Goal: Task Accomplishment & Management: Manage account settings

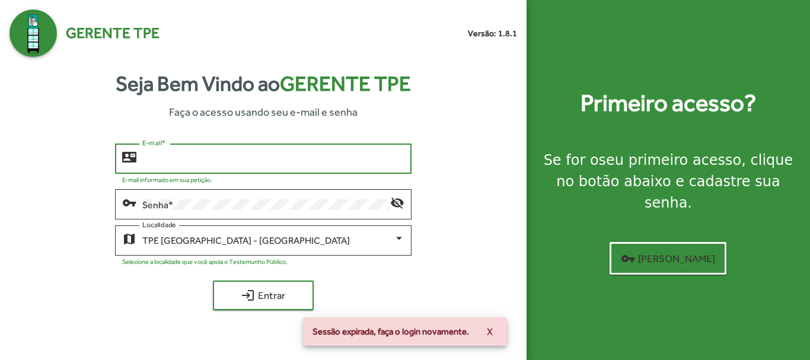
click at [197, 164] on input "E-mail *" at bounding box center [273, 159] width 262 height 11
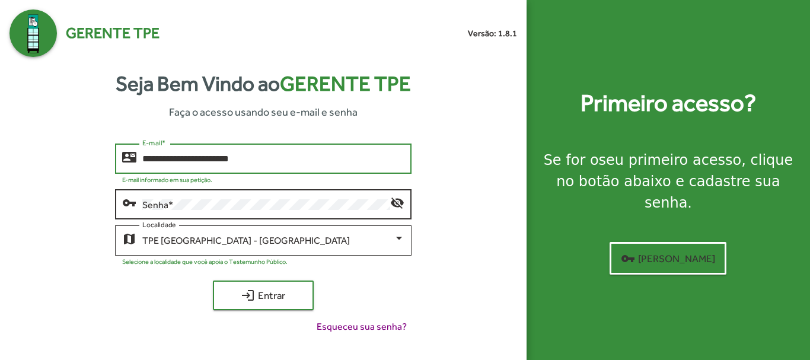
type input "**********"
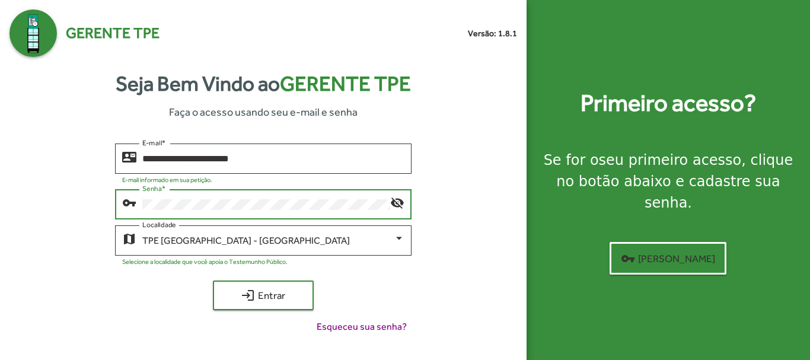
click at [213, 281] on button "login Entrar" at bounding box center [263, 296] width 101 height 30
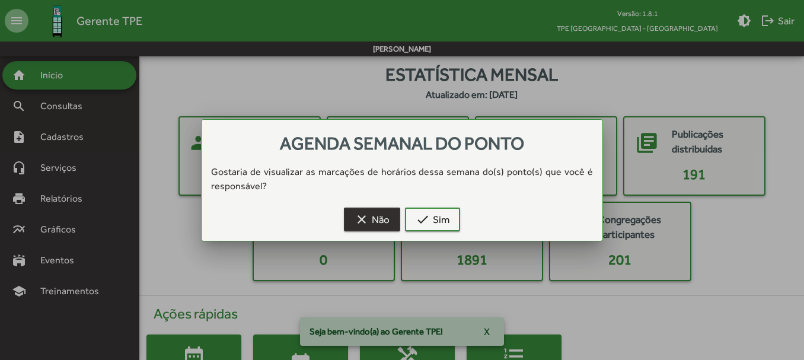
click at [378, 222] on span "clear Não" at bounding box center [372, 219] width 35 height 21
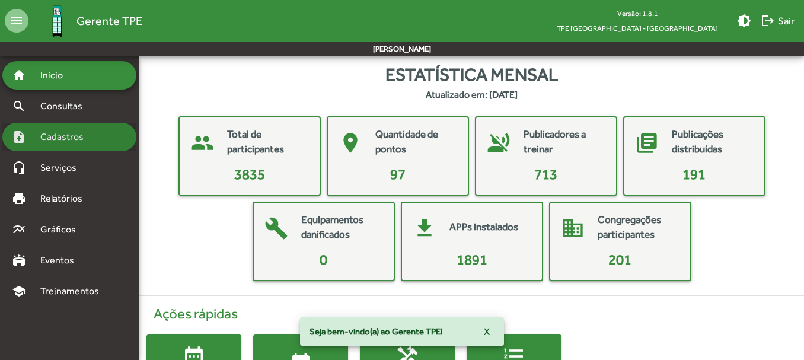
click at [74, 135] on span "Cadastros" at bounding box center [66, 137] width 66 height 14
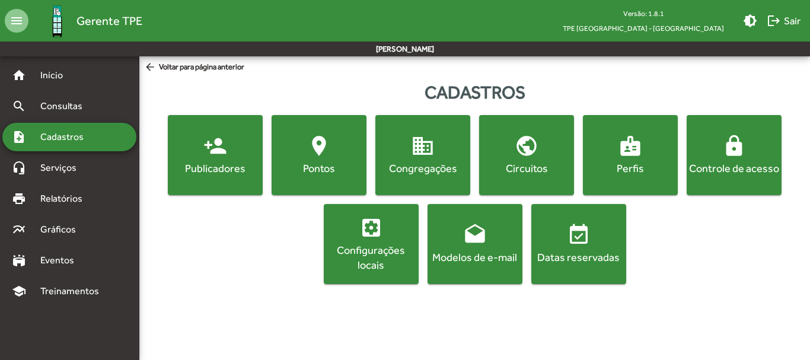
click at [728, 164] on div "Controle de acesso" at bounding box center [734, 168] width 90 height 15
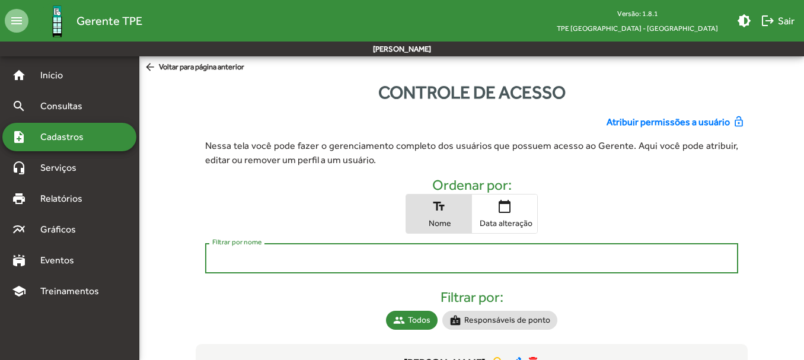
click at [235, 259] on input "Filtrar por nome" at bounding box center [471, 258] width 518 height 11
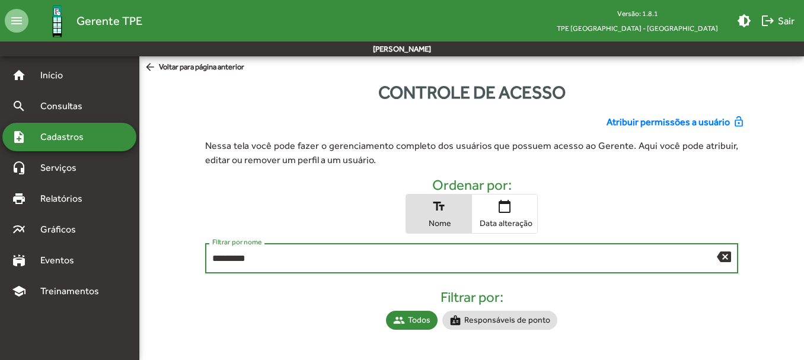
scroll to position [12, 0]
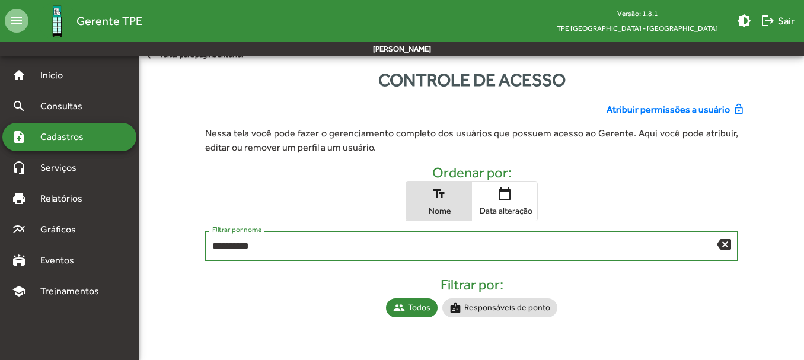
type input "**********"
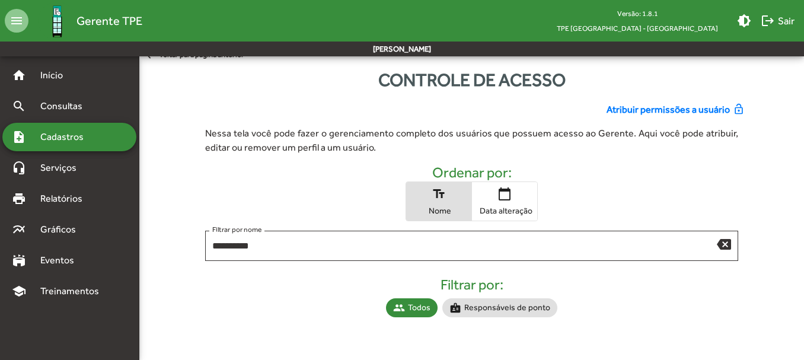
click at [714, 106] on span "Atribuir permissões a usuário" at bounding box center [668, 110] width 123 height 14
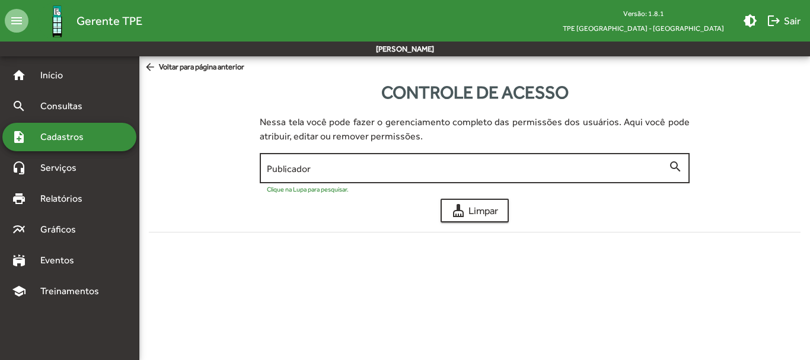
click at [347, 166] on input "Publicador" at bounding box center [467, 168] width 401 height 11
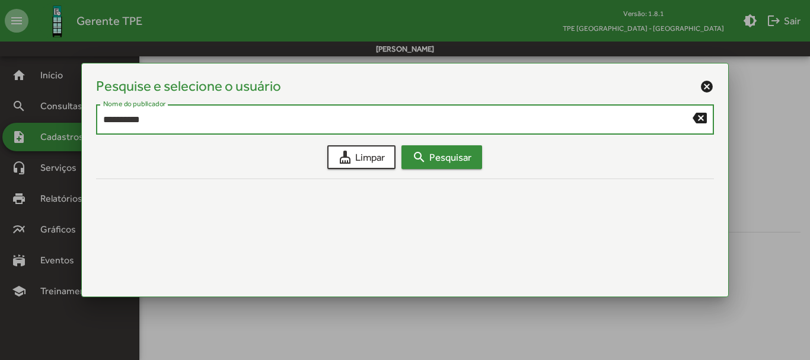
type input "**********"
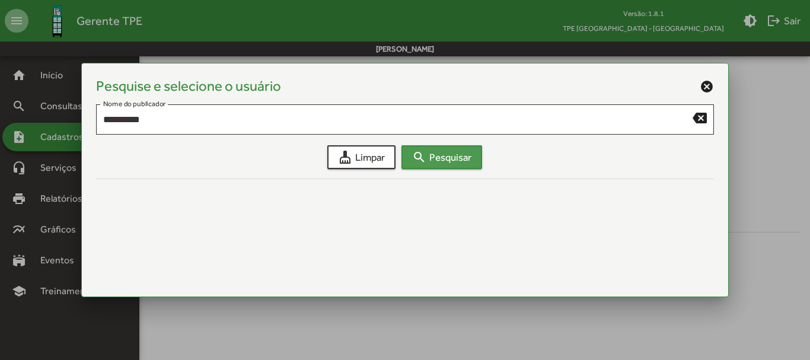
click at [450, 165] on span "search Pesquisar" at bounding box center [441, 156] width 59 height 21
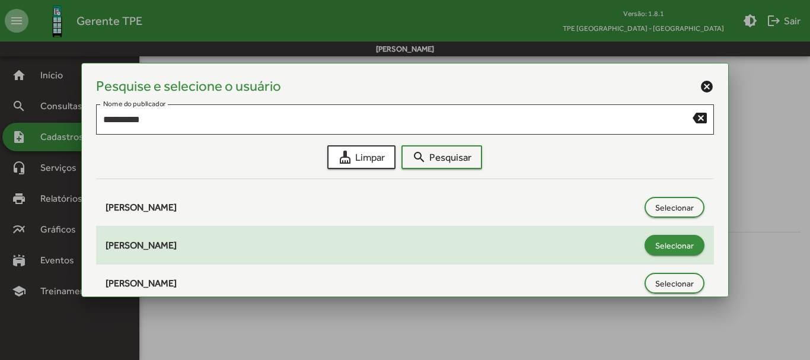
click at [673, 243] on span "Selecionar" at bounding box center [674, 245] width 39 height 21
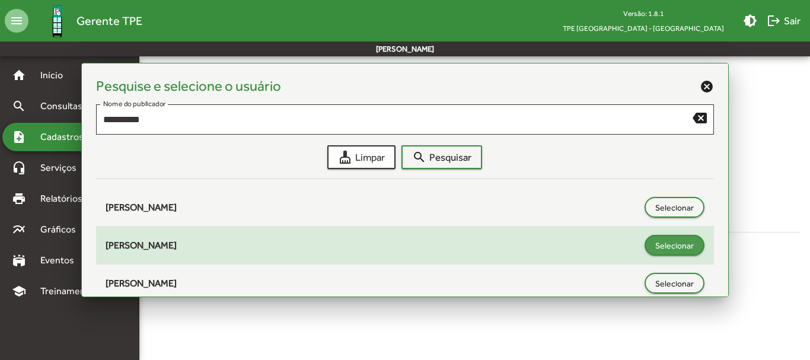
type input "**********"
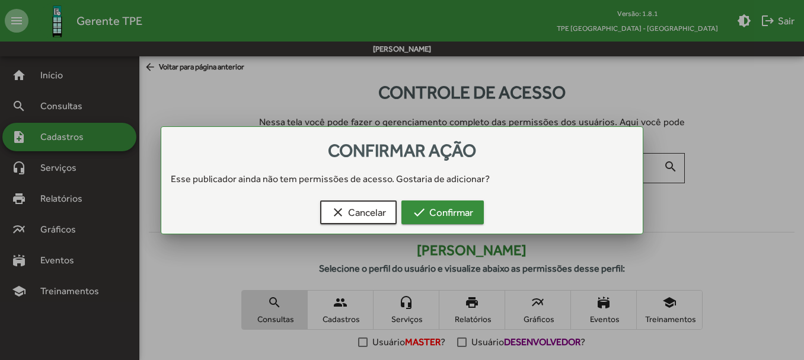
click at [447, 211] on span "check Confirmar" at bounding box center [442, 212] width 61 height 21
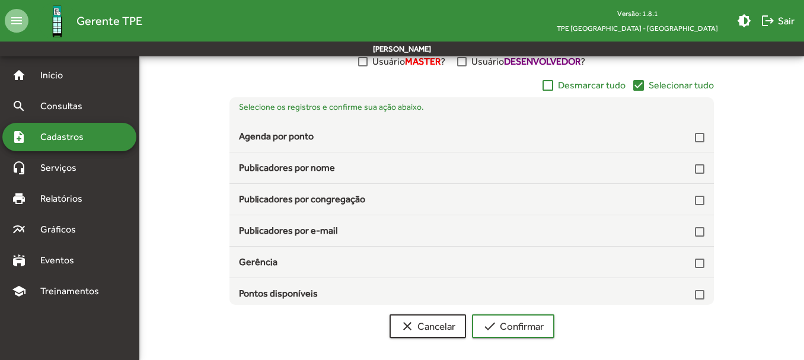
scroll to position [244, 0]
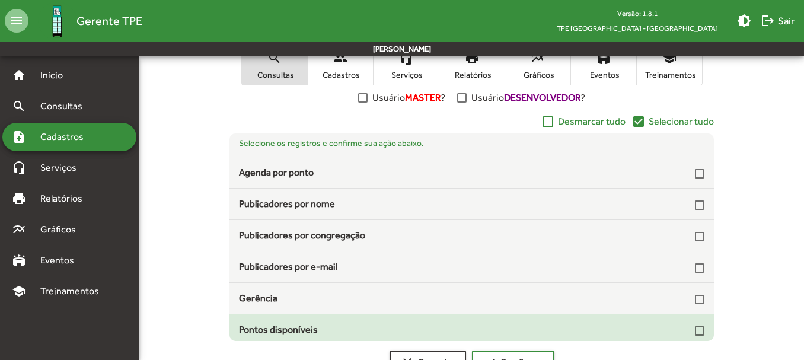
click at [695, 332] on div at bounding box center [699, 330] width 9 height 9
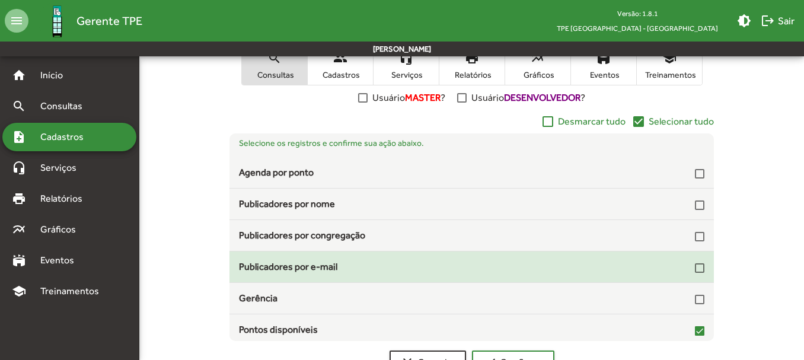
click at [695, 265] on div at bounding box center [699, 267] width 9 height 9
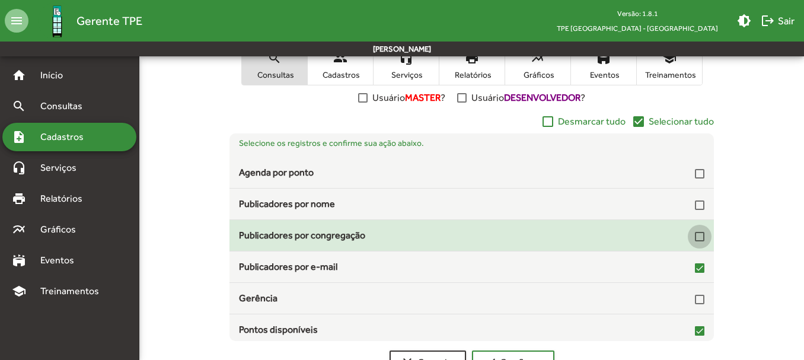
click at [696, 235] on div at bounding box center [699, 236] width 9 height 9
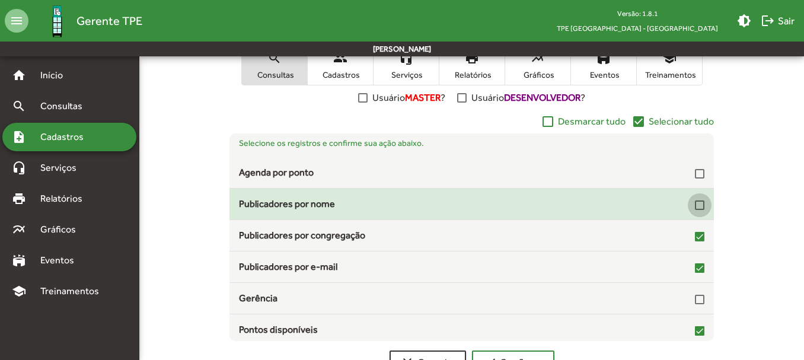
drag, startPoint x: 692, startPoint y: 204, endPoint x: 696, endPoint y: 192, distance: 12.4
click at [695, 203] on div at bounding box center [699, 204] width 9 height 9
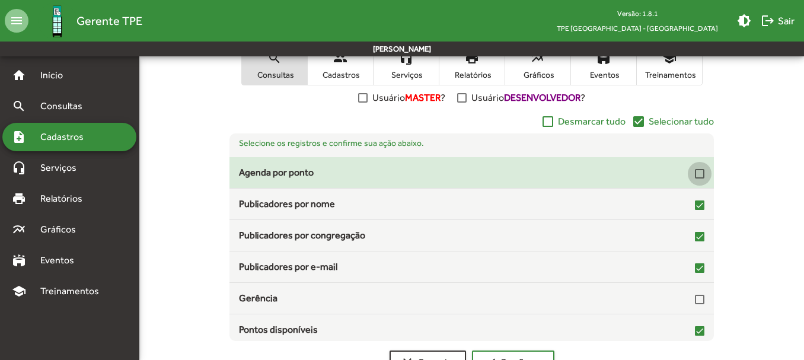
click at [695, 169] on div at bounding box center [699, 173] width 9 height 9
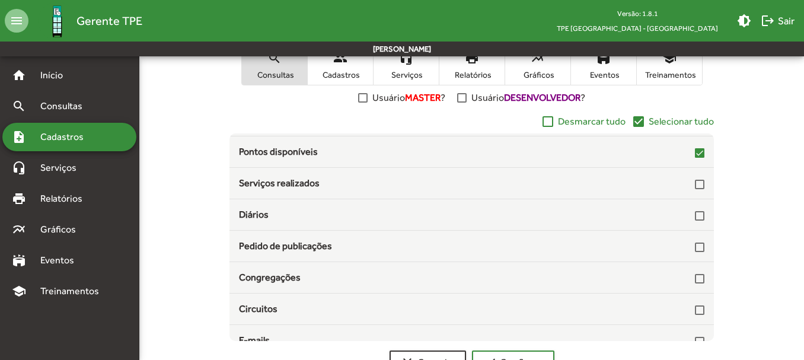
scroll to position [193, 0]
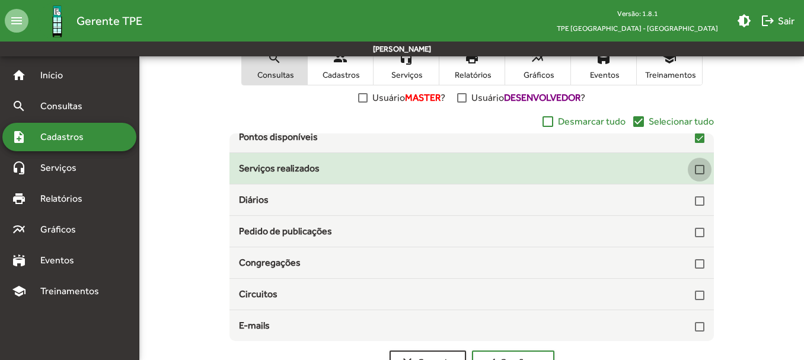
click at [695, 168] on div at bounding box center [699, 169] width 9 height 9
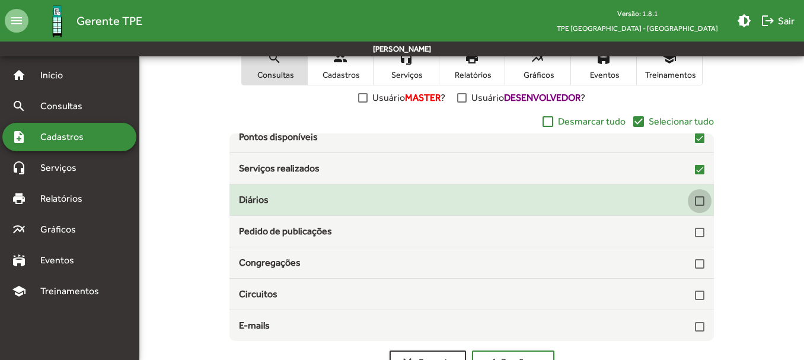
click at [695, 199] on div at bounding box center [699, 200] width 9 height 9
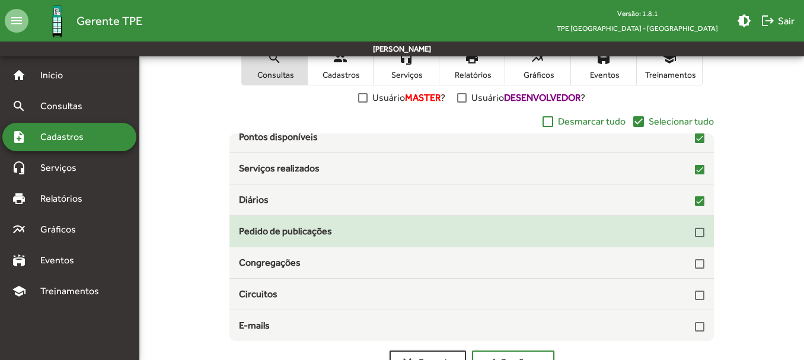
click at [695, 237] on div at bounding box center [699, 232] width 9 height 9
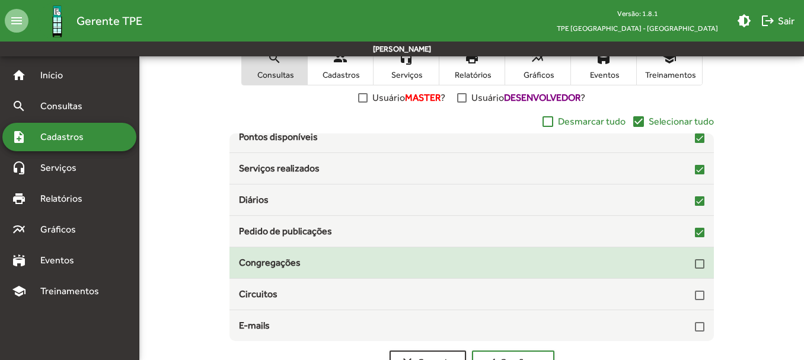
click at [695, 264] on div at bounding box center [699, 263] width 9 height 9
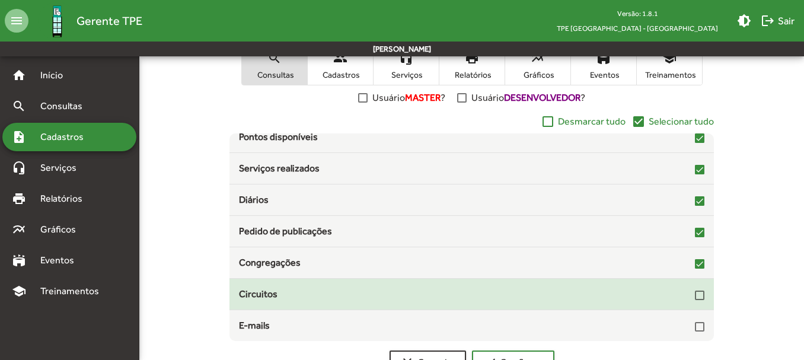
click at [695, 292] on div at bounding box center [699, 295] width 9 height 9
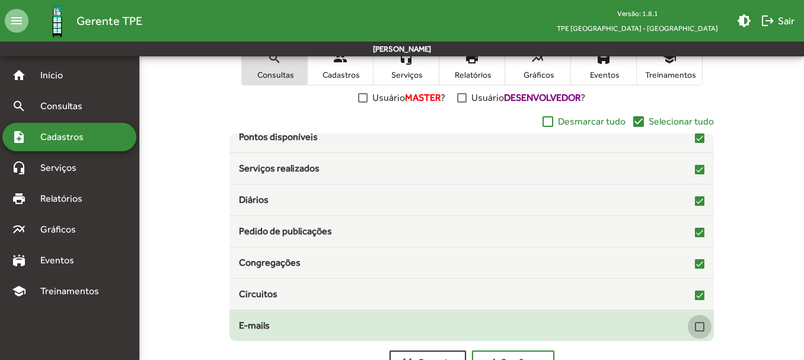
click at [695, 325] on div at bounding box center [699, 326] width 9 height 9
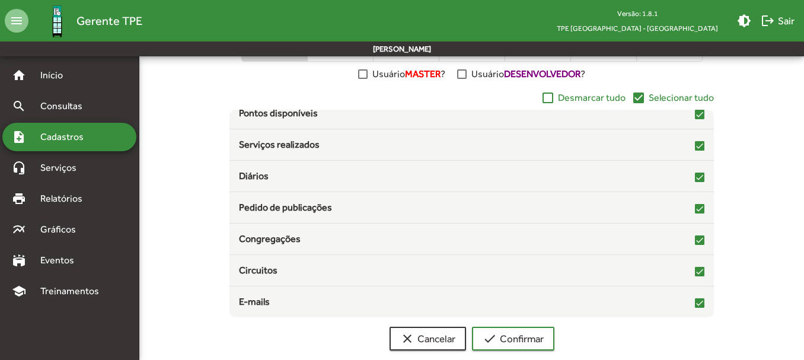
scroll to position [287, 0]
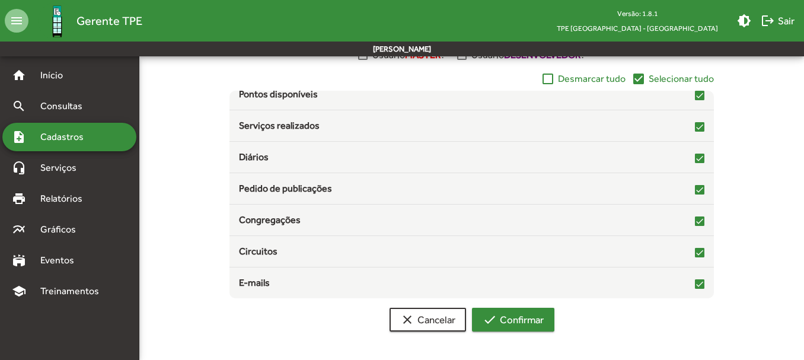
click at [539, 324] on span "check Confirmar" at bounding box center [513, 319] width 61 height 21
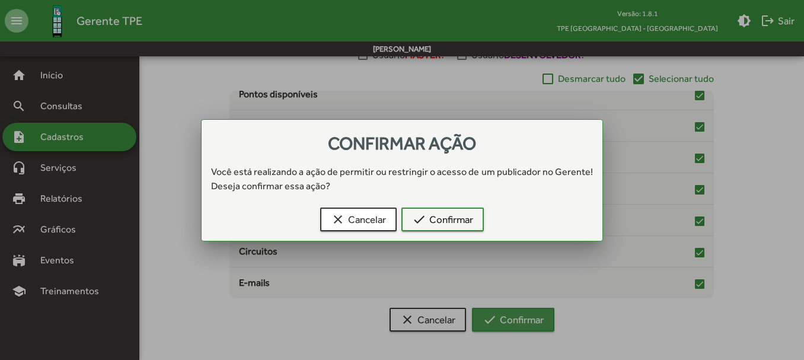
scroll to position [0, 0]
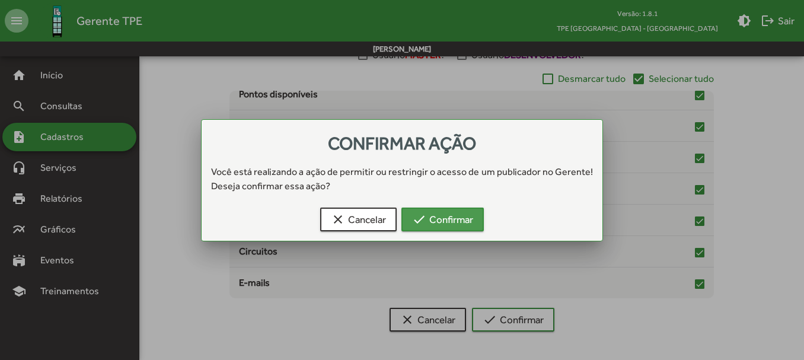
click at [454, 221] on span "check Confirmar" at bounding box center [442, 219] width 61 height 21
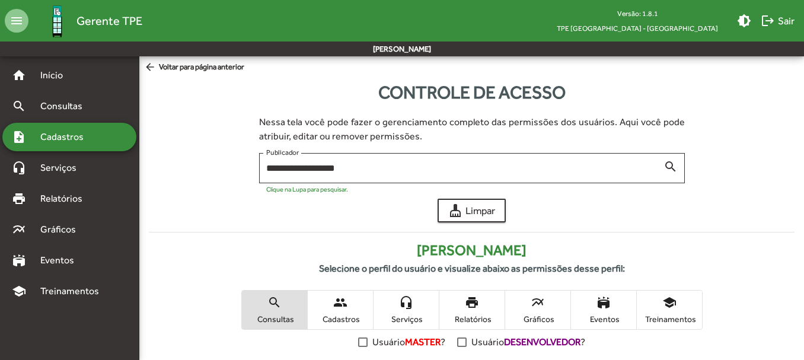
scroll to position [287, 0]
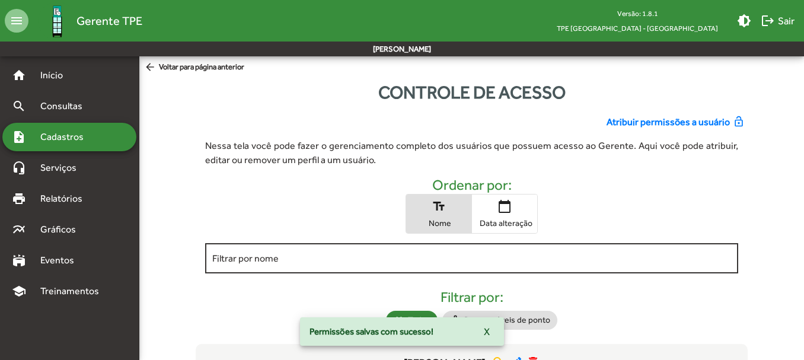
click at [250, 258] on input "Filtrar por nome" at bounding box center [471, 258] width 518 height 11
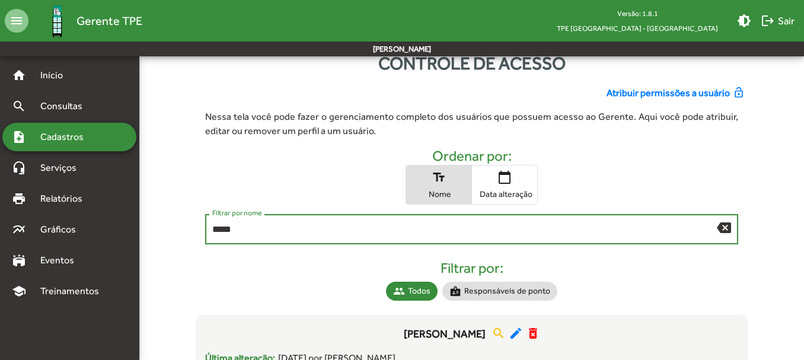
scroll to position [21, 0]
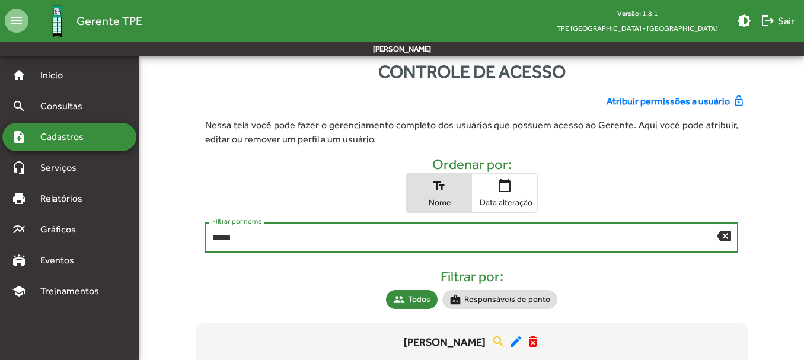
type input "*****"
click at [673, 101] on span "Atribuir permissões a usuário" at bounding box center [668, 101] width 123 height 14
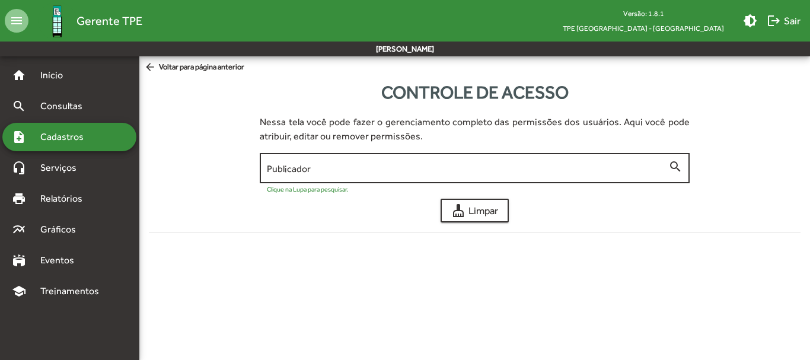
click at [312, 177] on div "Publicador" at bounding box center [467, 167] width 401 height 33
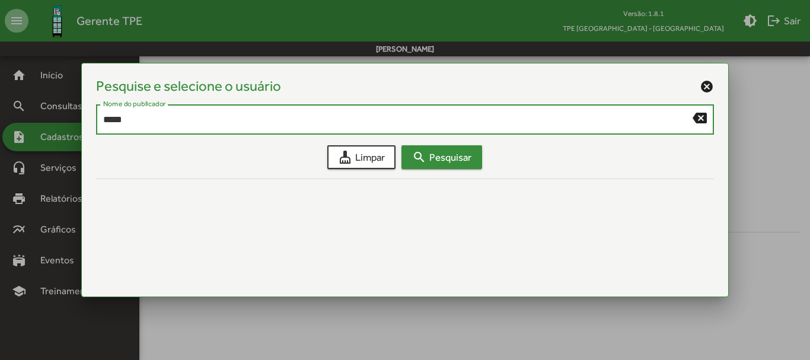
type input "*****"
click at [436, 161] on span "search Pesquisar" at bounding box center [441, 156] width 59 height 21
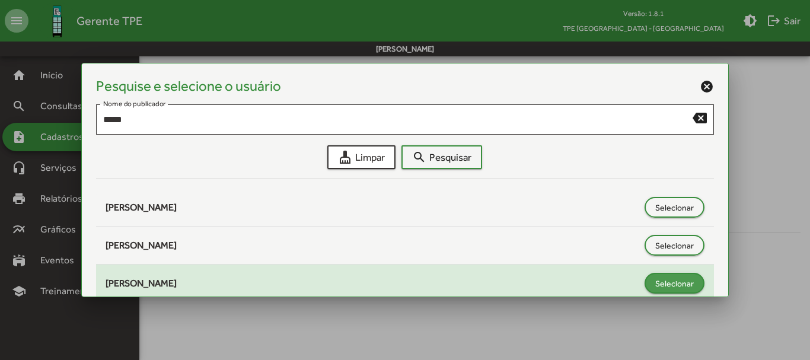
click at [649, 281] on button "Selecionar" at bounding box center [675, 283] width 60 height 21
type input "**********"
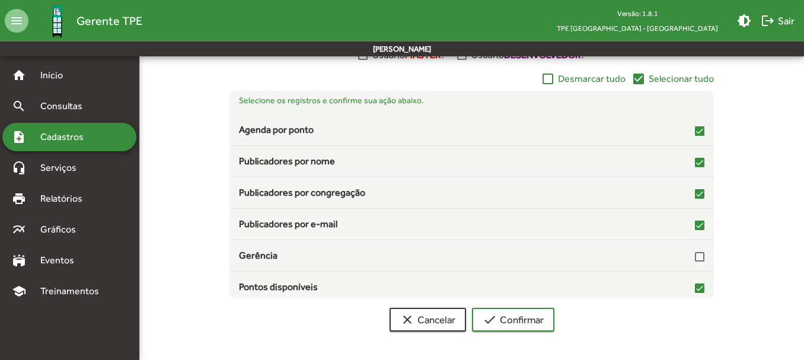
scroll to position [174, 0]
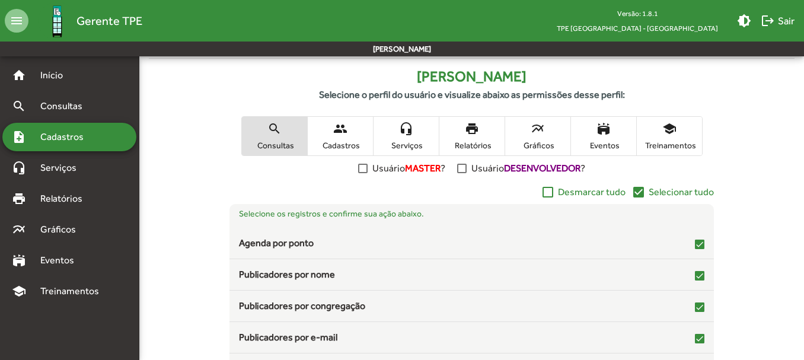
click at [343, 138] on span "people Cadastros" at bounding box center [340, 136] width 65 height 39
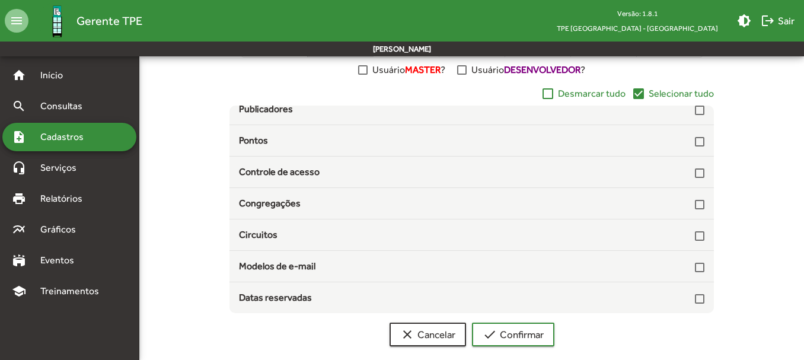
scroll to position [0, 0]
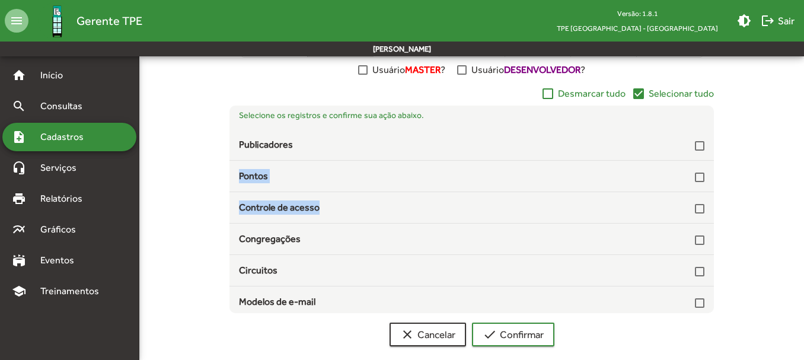
drag, startPoint x: 804, startPoint y: 213, endPoint x: 807, endPoint y: 154, distance: 59.4
click at [804, 154] on html "**********" at bounding box center [402, 51] width 804 height 647
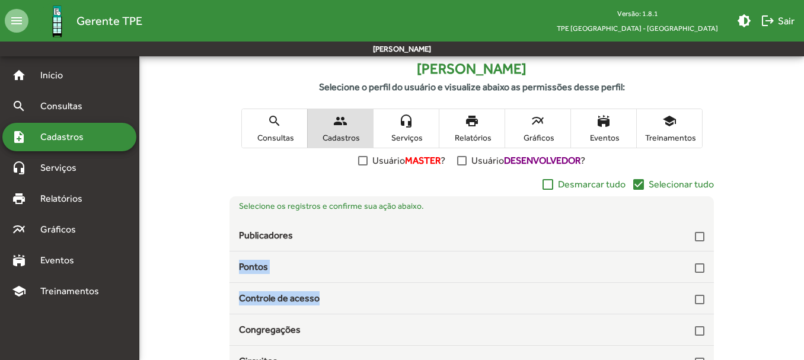
scroll to position [183, 0]
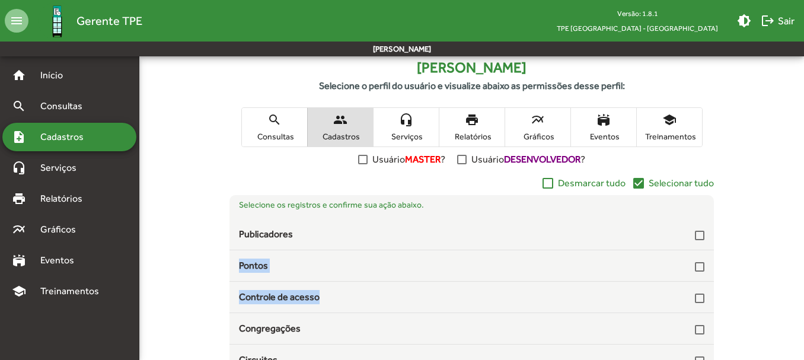
click at [410, 120] on mat-icon "headset_mic" at bounding box center [406, 120] width 14 height 14
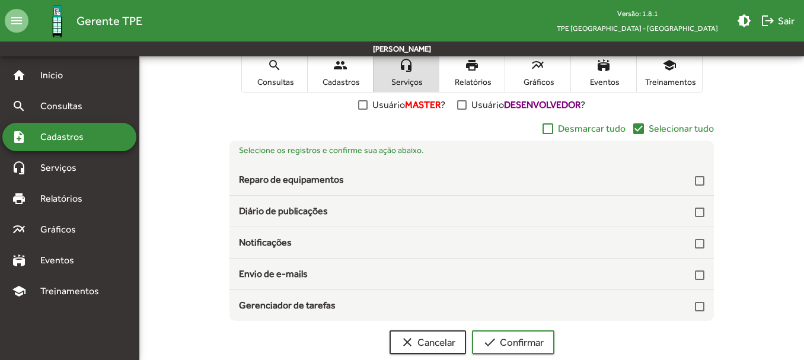
scroll to position [260, 0]
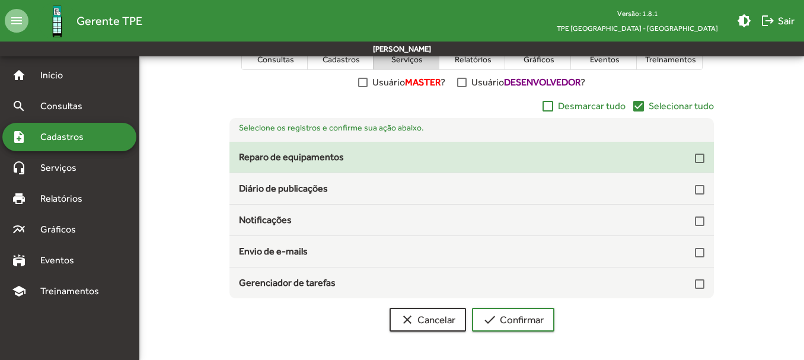
click at [699, 158] on div at bounding box center [699, 158] width 9 height 9
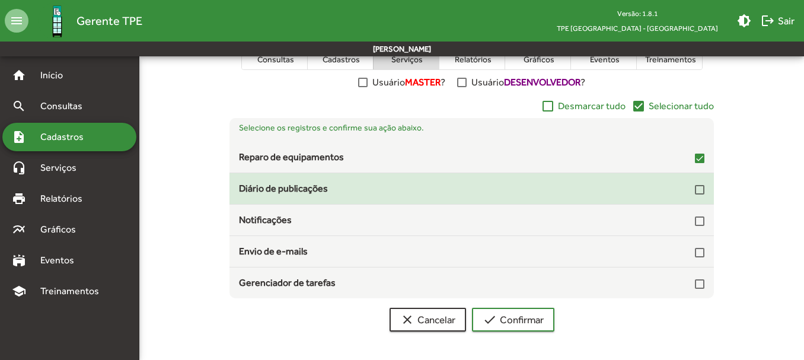
click at [694, 192] on div "Diário de publicações" at bounding box center [472, 188] width 466 height 14
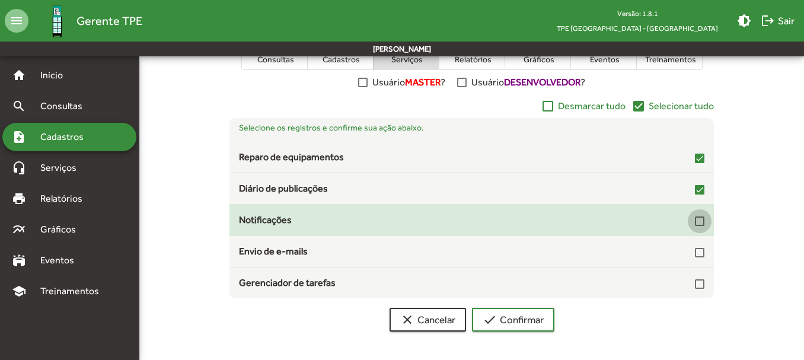
click at [699, 220] on div at bounding box center [699, 220] width 9 height 9
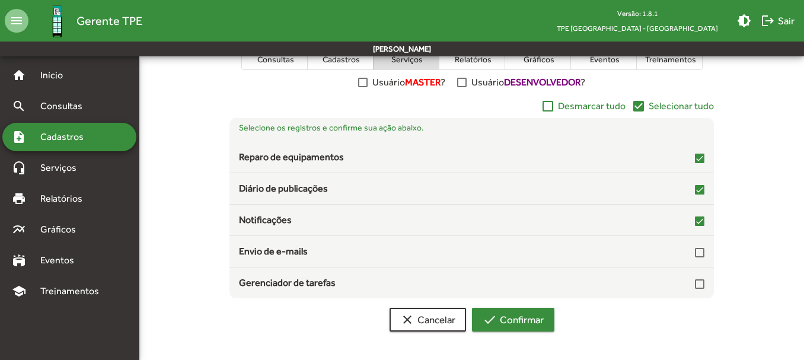
click at [525, 319] on span "check Confirmar" at bounding box center [513, 319] width 61 height 21
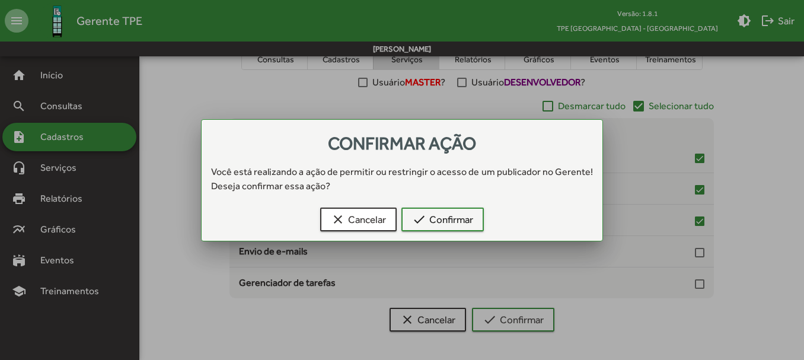
scroll to position [0, 0]
click at [435, 216] on span "check Confirmar" at bounding box center [442, 219] width 61 height 21
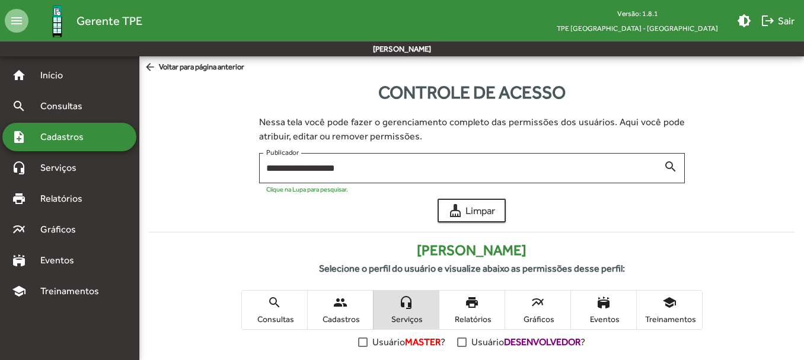
scroll to position [260, 0]
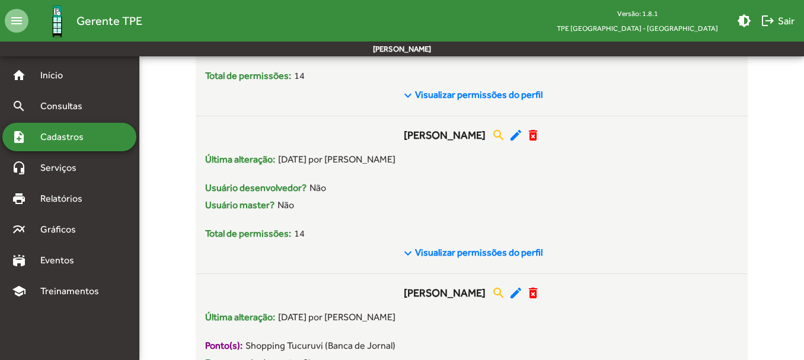
scroll to position [2805, 0]
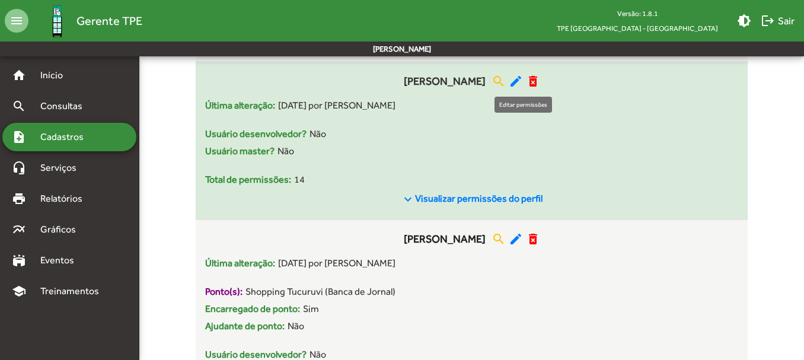
click at [520, 81] on mat-icon "edit" at bounding box center [516, 81] width 14 height 14
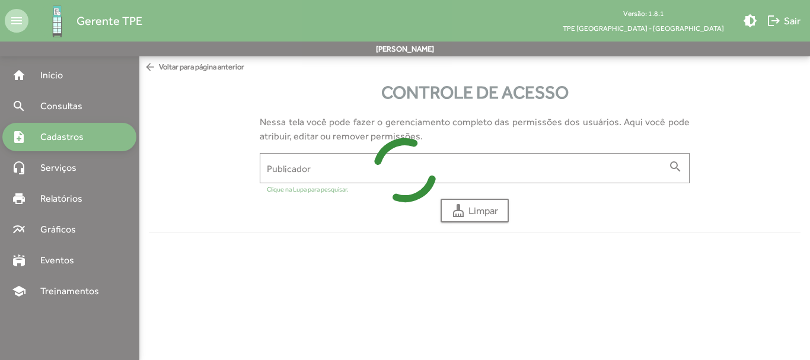
type input "**********"
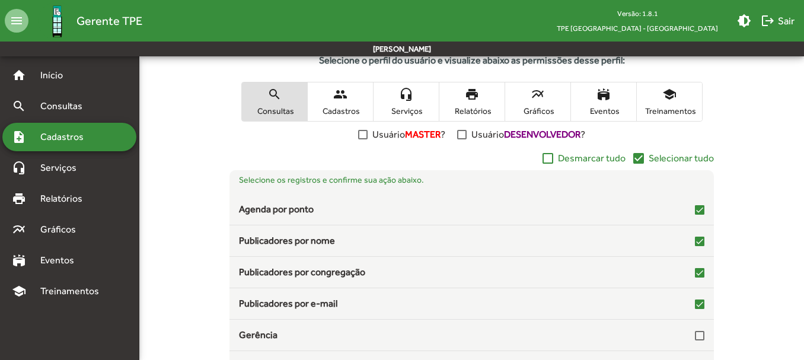
scroll to position [235, 0]
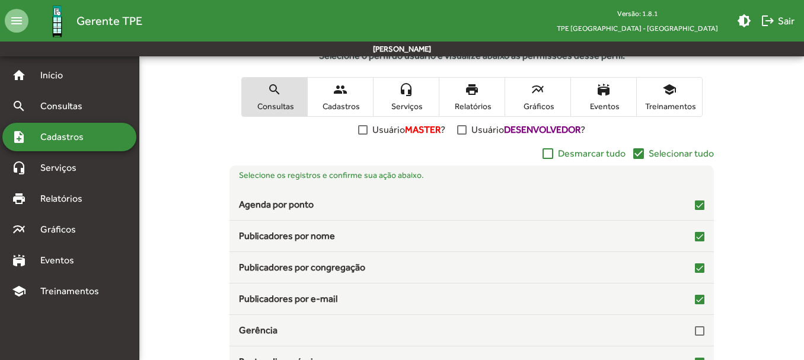
click at [481, 104] on span "Relatórios" at bounding box center [471, 106] width 59 height 11
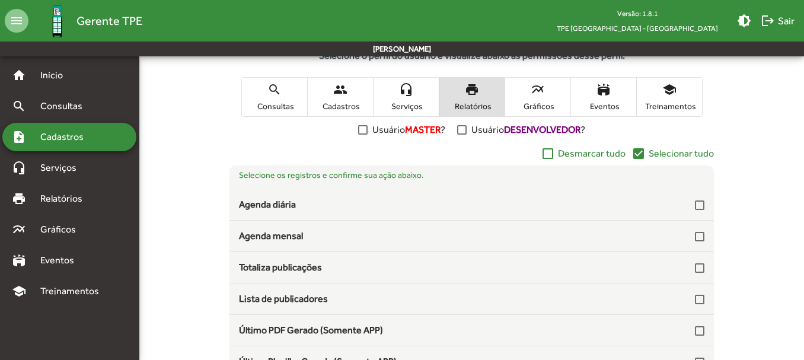
drag, startPoint x: 689, startPoint y: 203, endPoint x: 744, endPoint y: 221, distance: 58.0
click at [695, 202] on div at bounding box center [699, 204] width 9 height 9
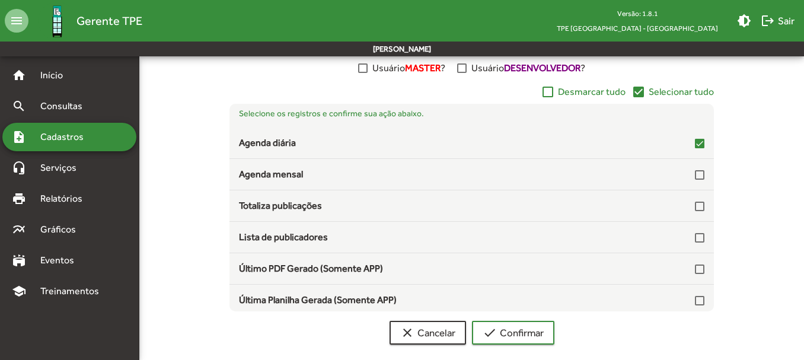
scroll to position [304, 0]
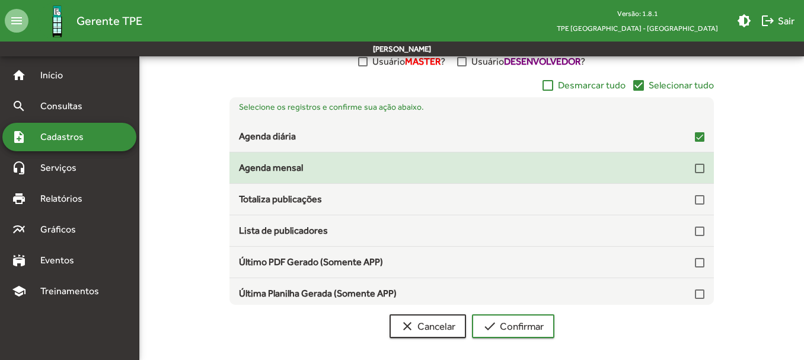
click at [695, 168] on div at bounding box center [699, 168] width 9 height 9
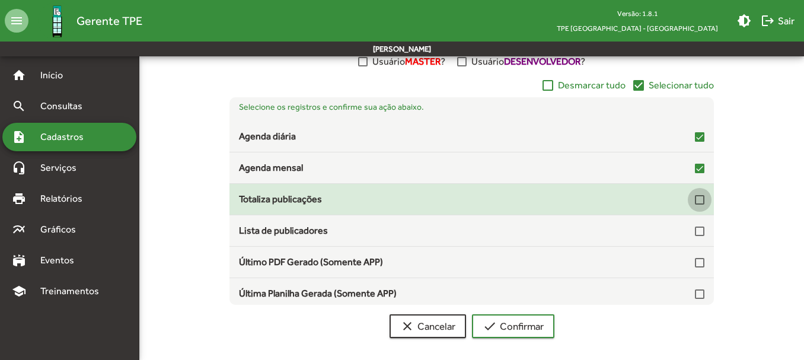
click at [695, 199] on div at bounding box center [699, 199] width 9 height 9
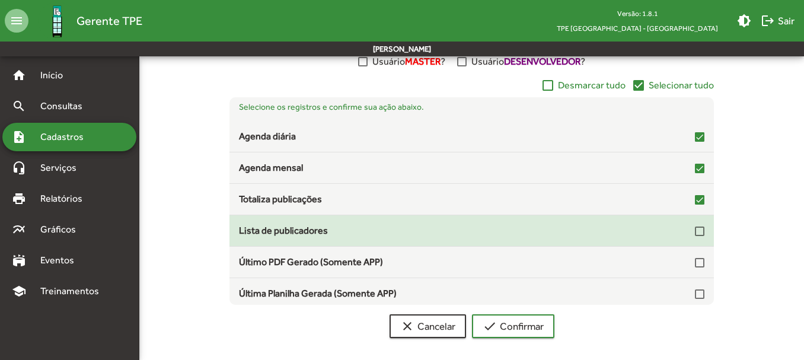
click at [695, 232] on div at bounding box center [699, 231] width 9 height 9
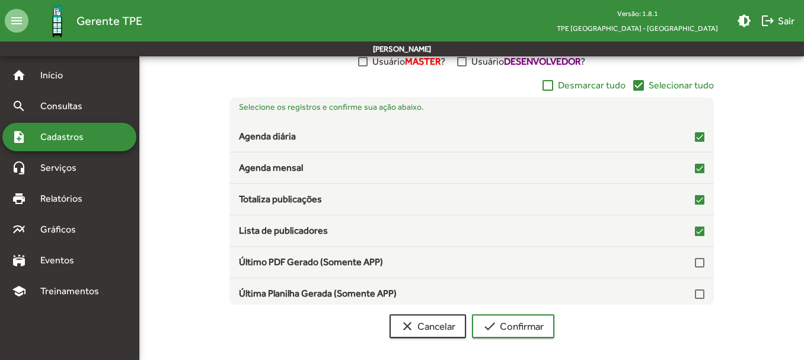
scroll to position [36, 0]
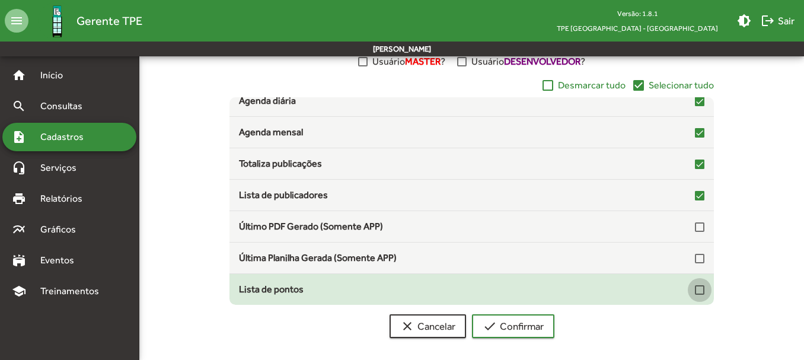
click at [695, 292] on div at bounding box center [699, 289] width 9 height 9
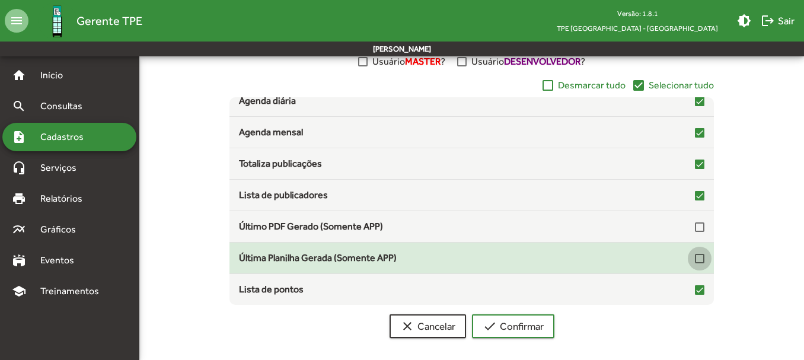
click at [695, 258] on div at bounding box center [699, 258] width 9 height 9
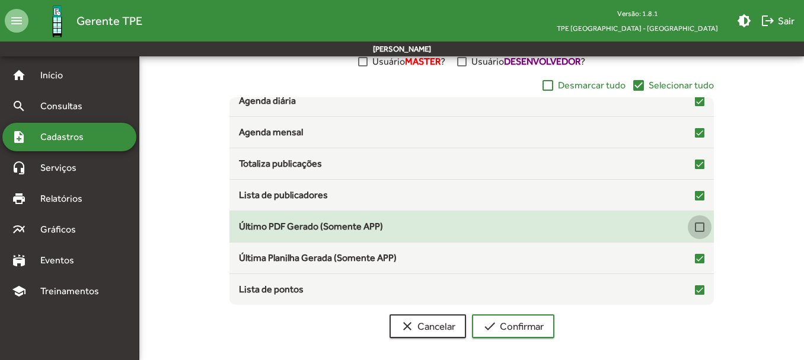
click at [696, 222] on div at bounding box center [699, 226] width 9 height 9
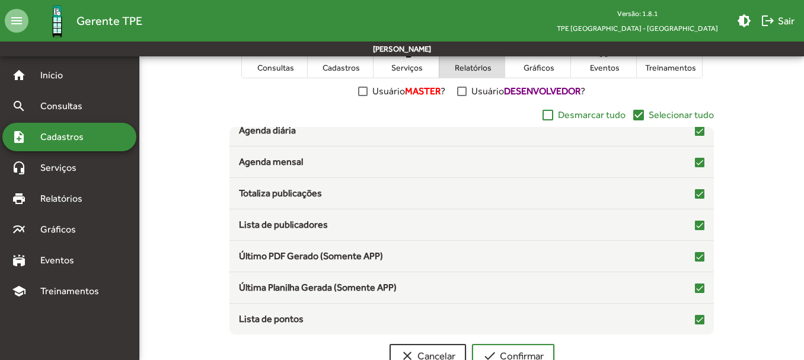
scroll to position [310, 0]
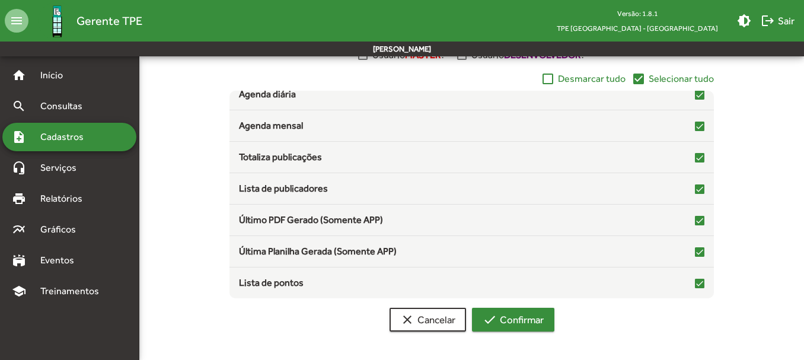
click at [529, 319] on span "check Confirmar" at bounding box center [513, 319] width 61 height 21
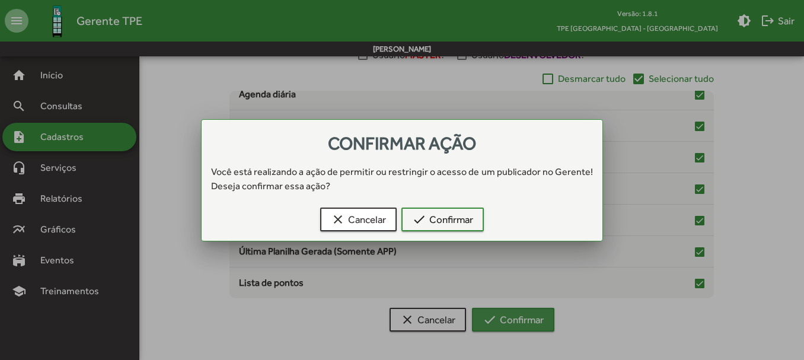
scroll to position [0, 0]
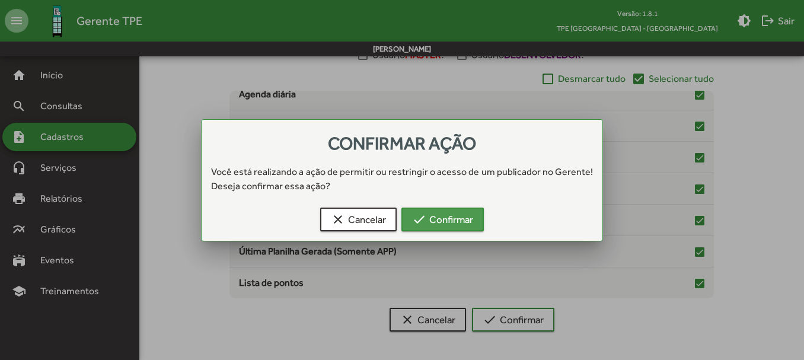
click at [438, 218] on span "check Confirmar" at bounding box center [442, 219] width 61 height 21
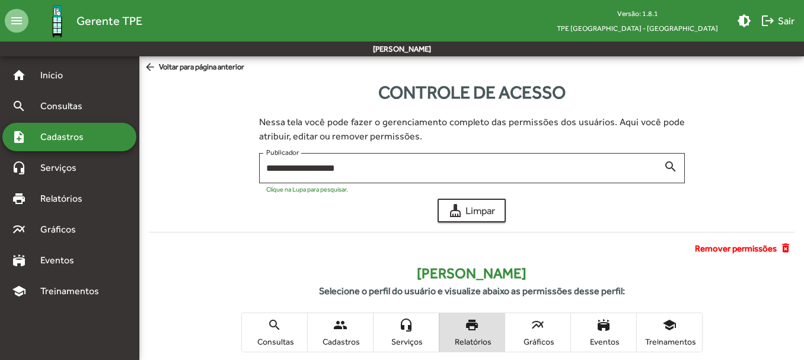
scroll to position [310, 0]
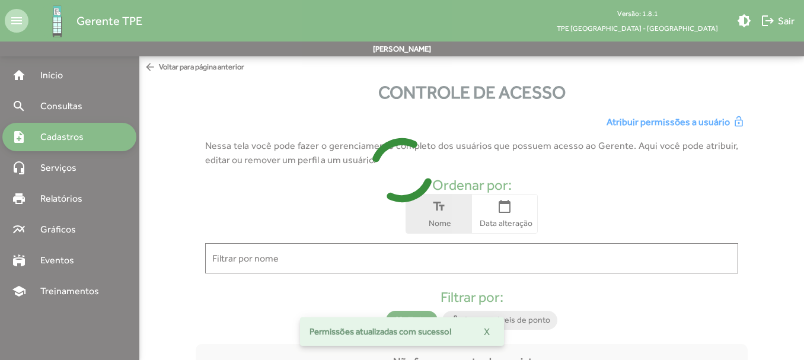
scroll to position [12, 0]
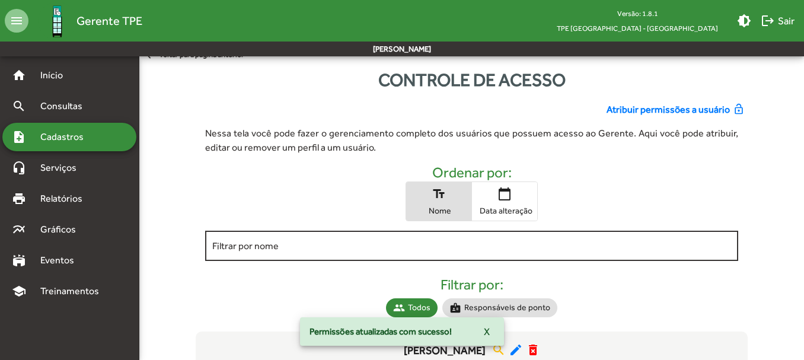
click at [265, 241] on input "Filtrar por nome" at bounding box center [471, 246] width 518 height 11
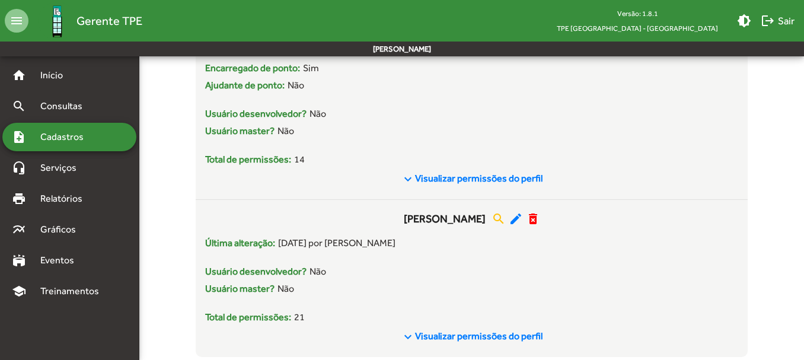
scroll to position [385, 0]
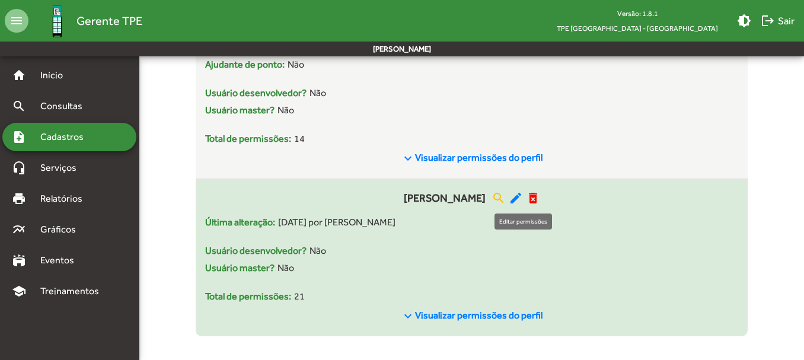
type input "*****"
click at [519, 200] on mat-icon "edit" at bounding box center [516, 198] width 14 height 14
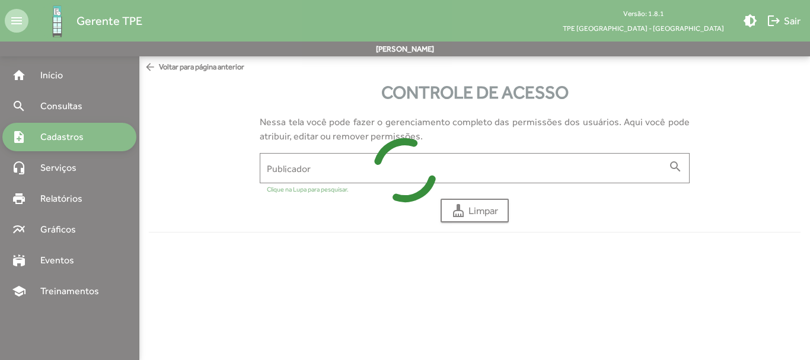
type input "**********"
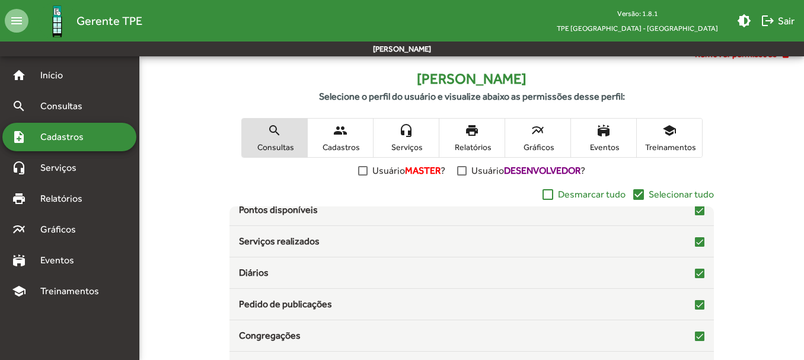
scroll to position [195, 0]
click at [547, 142] on span "Gráficos" at bounding box center [537, 146] width 59 height 11
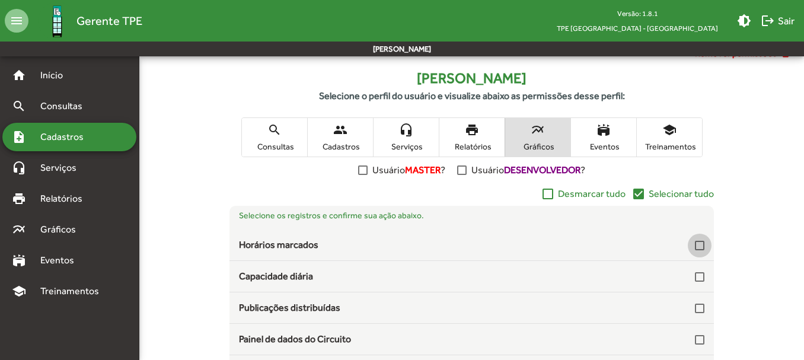
drag, startPoint x: 702, startPoint y: 246, endPoint x: 731, endPoint y: 244, distance: 29.7
click at [701, 244] on div at bounding box center [699, 245] width 9 height 9
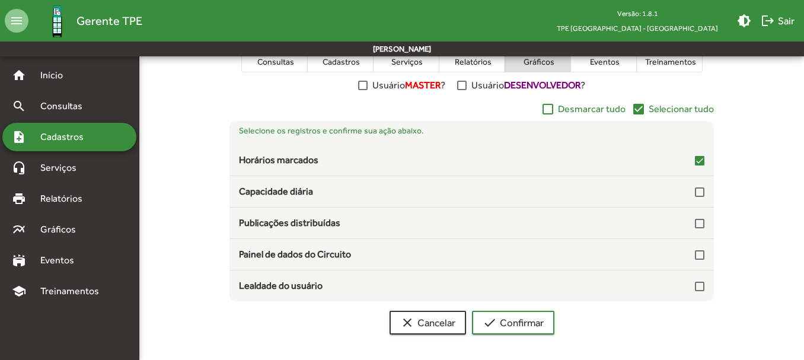
scroll to position [283, 0]
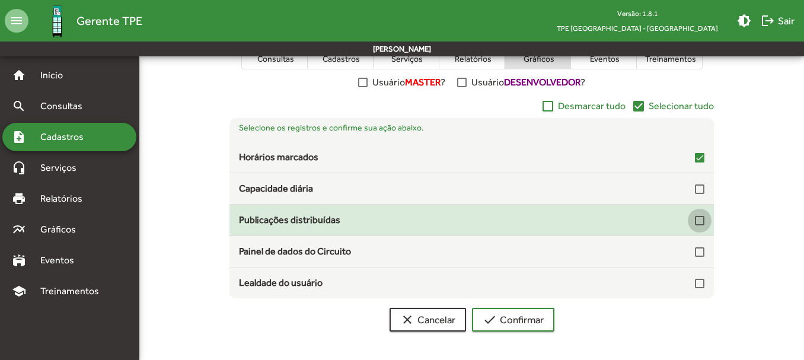
click at [698, 223] on div at bounding box center [699, 220] width 9 height 9
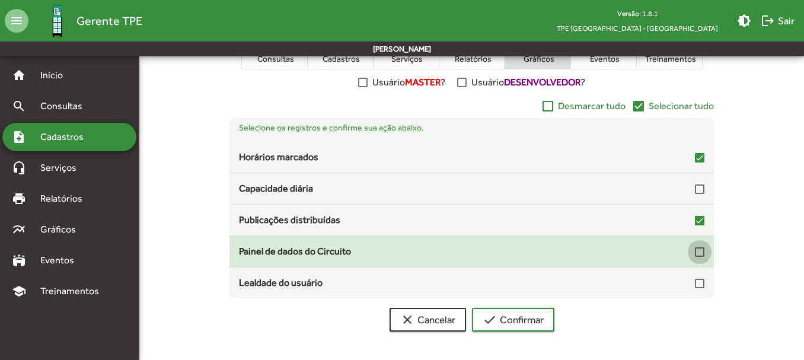
click at [702, 250] on div at bounding box center [699, 251] width 9 height 9
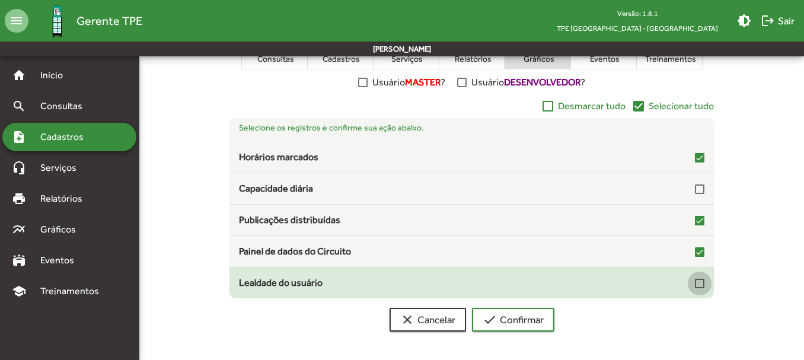
click at [700, 283] on div at bounding box center [699, 283] width 9 height 9
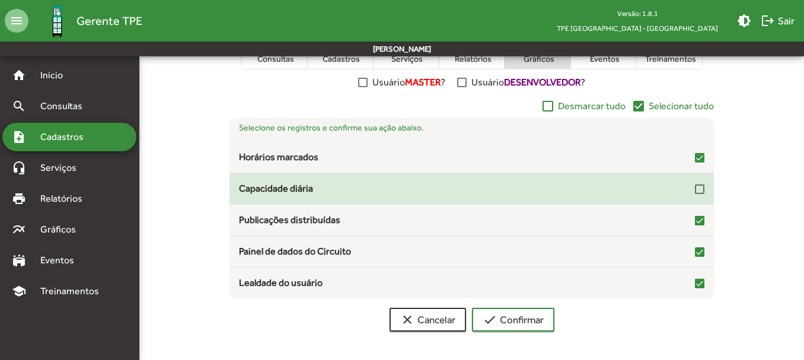
click at [697, 188] on div at bounding box center [699, 188] width 9 height 9
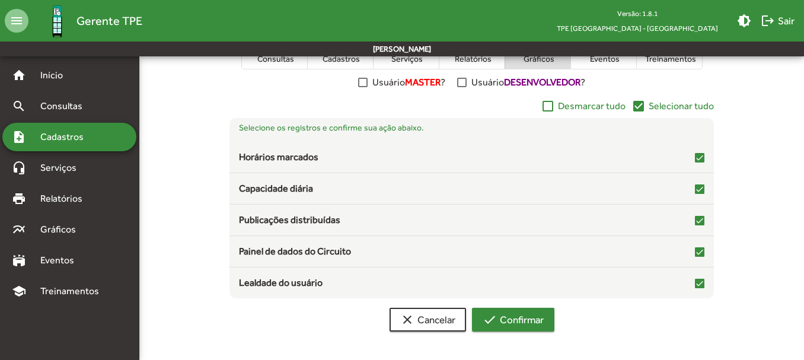
click at [537, 324] on span "check Confirmar" at bounding box center [513, 319] width 61 height 21
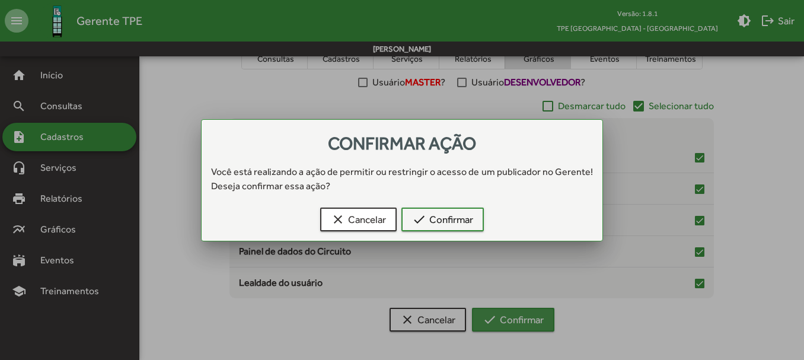
scroll to position [0, 0]
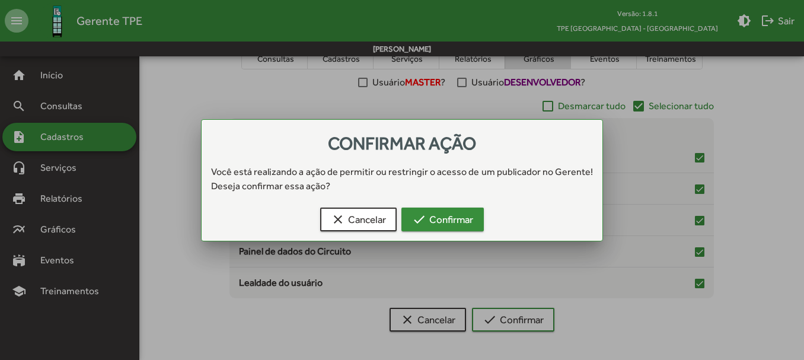
click at [467, 225] on span "check Confirmar" at bounding box center [442, 219] width 61 height 21
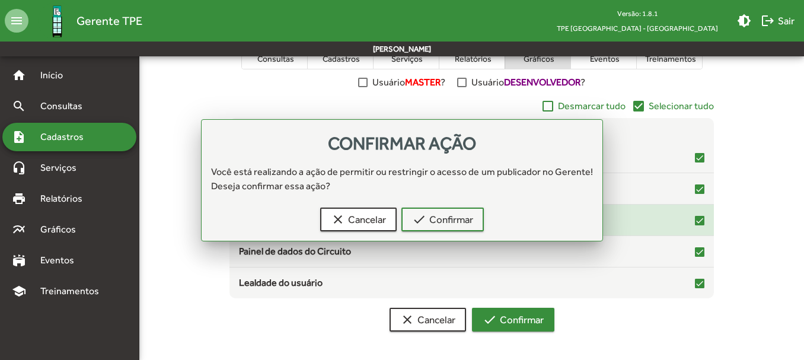
scroll to position [283, 0]
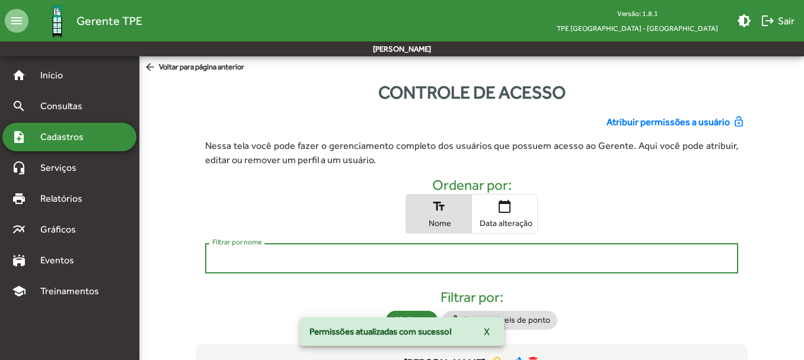
click at [270, 255] on input "Filtrar por nome" at bounding box center [471, 258] width 518 height 11
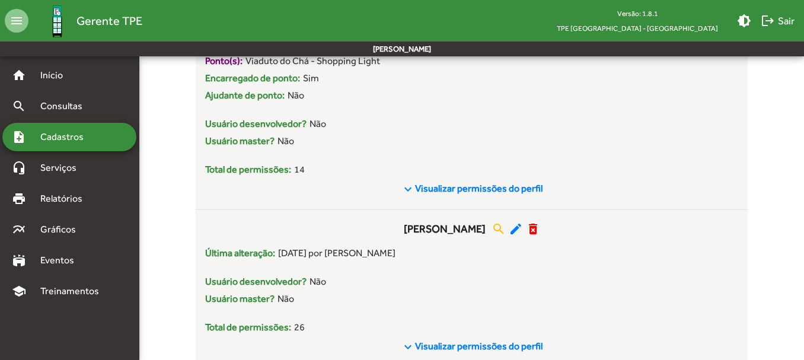
scroll to position [390, 0]
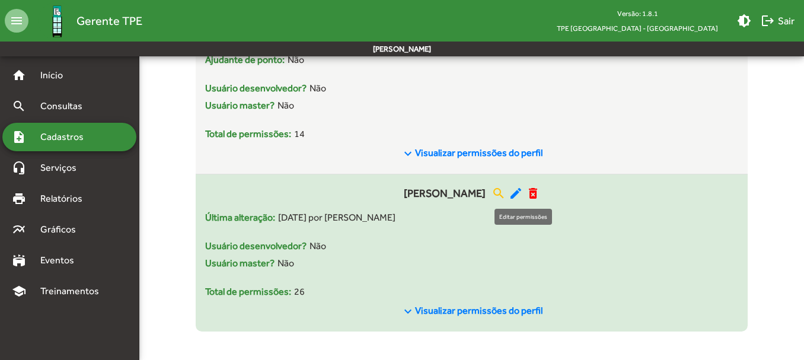
type input "*****"
click at [520, 193] on mat-icon "edit" at bounding box center [516, 193] width 14 height 14
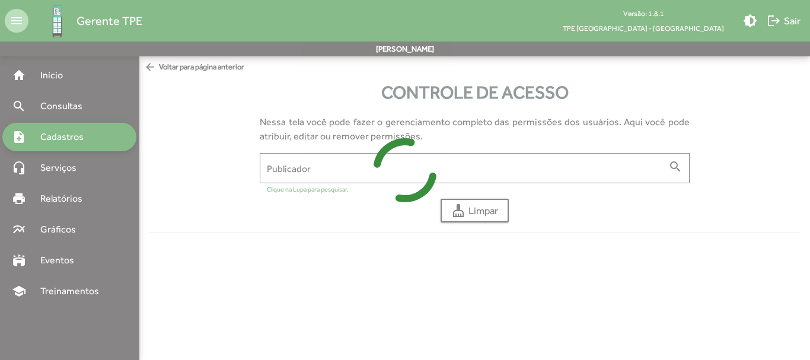
type input "**********"
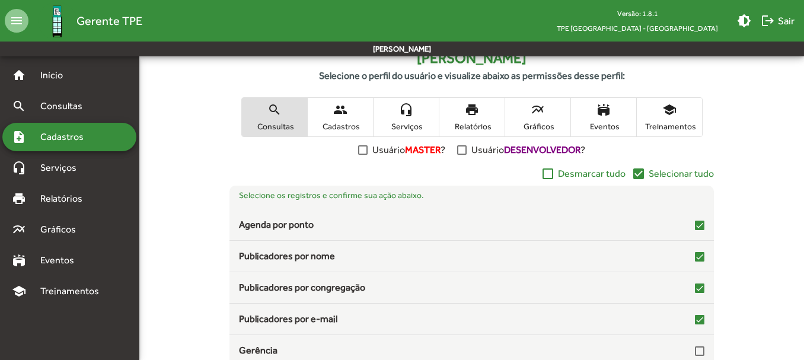
scroll to position [234, 0]
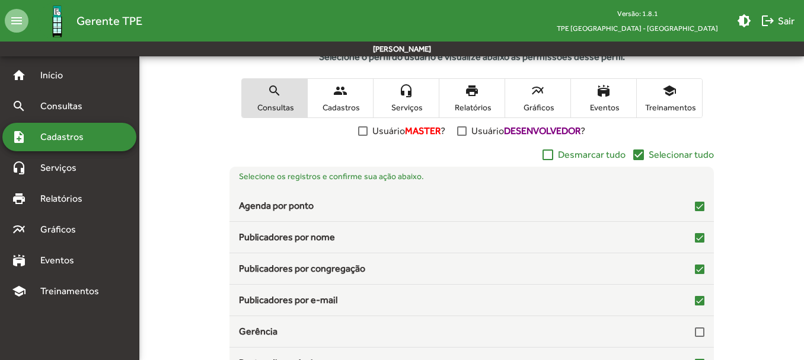
click at [614, 106] on span "Eventos" at bounding box center [603, 107] width 59 height 11
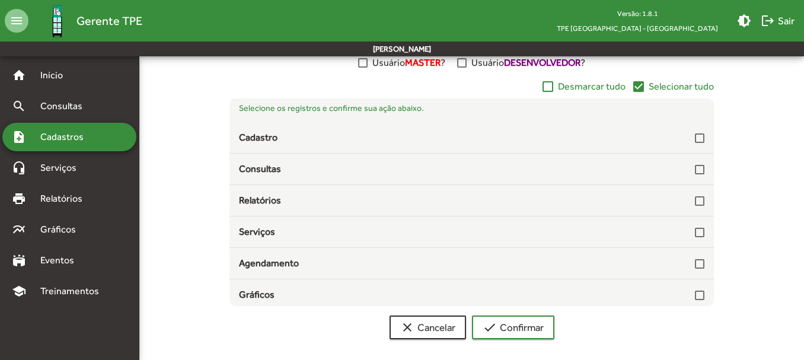
scroll to position [301, 0]
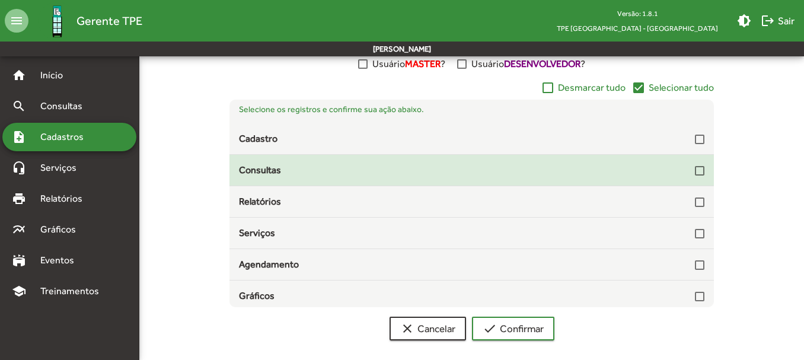
click at [695, 168] on div at bounding box center [699, 170] width 9 height 9
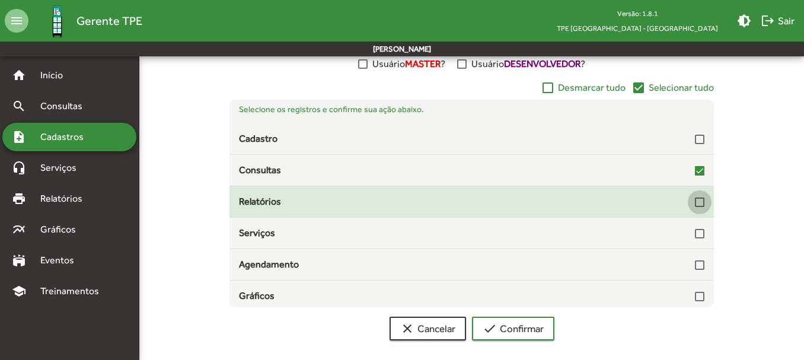
click at [695, 200] on div at bounding box center [699, 201] width 9 height 9
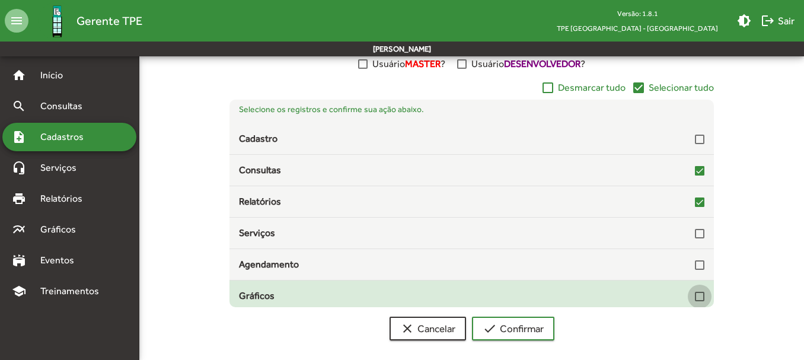
click at [695, 297] on div at bounding box center [699, 296] width 9 height 9
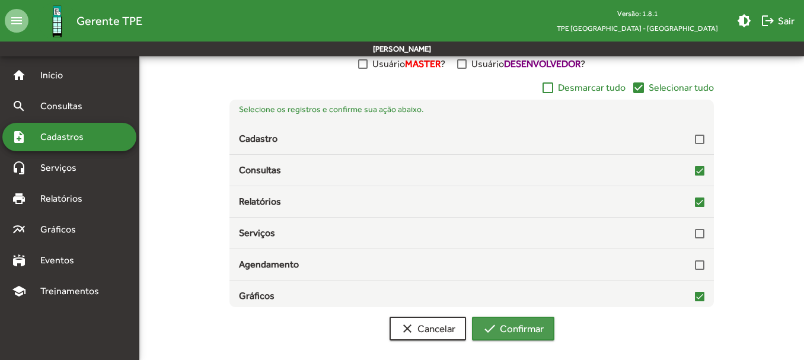
click at [531, 330] on span "check Confirmar" at bounding box center [513, 328] width 61 height 21
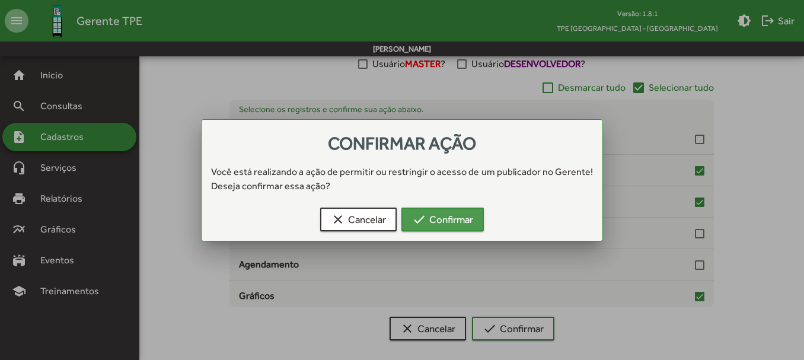
click at [437, 226] on span "check Confirmar" at bounding box center [442, 219] width 61 height 21
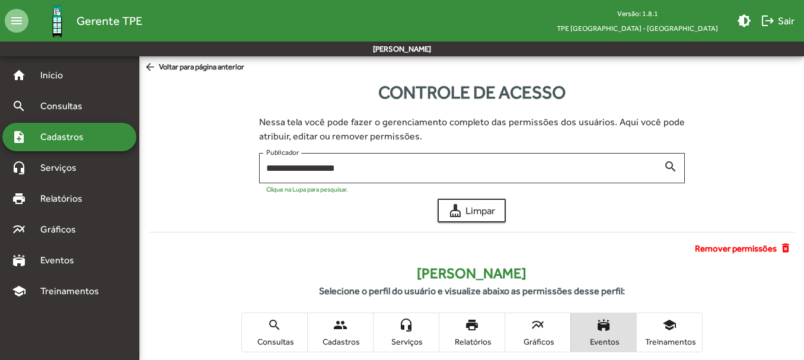
scroll to position [301, 0]
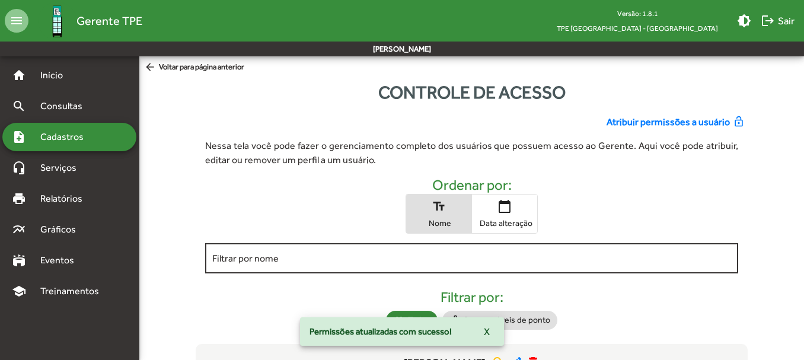
click at [289, 262] on input "Filtrar por nome" at bounding box center [471, 258] width 518 height 11
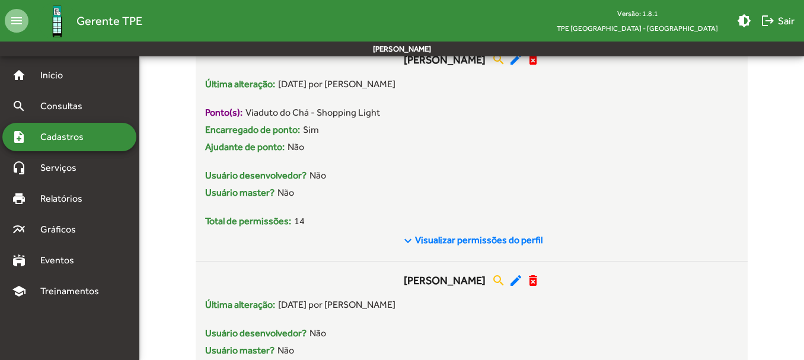
scroll to position [327, 0]
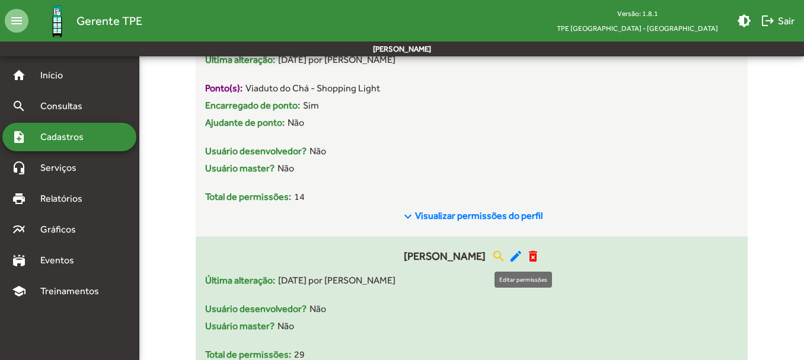
type input "*****"
click at [517, 259] on mat-icon "edit" at bounding box center [516, 256] width 14 height 14
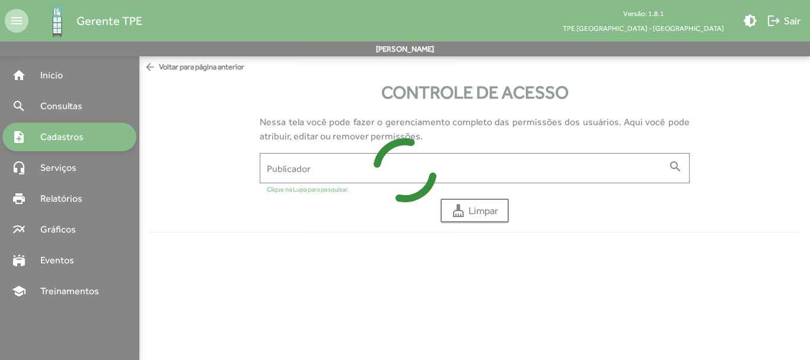
type input "**********"
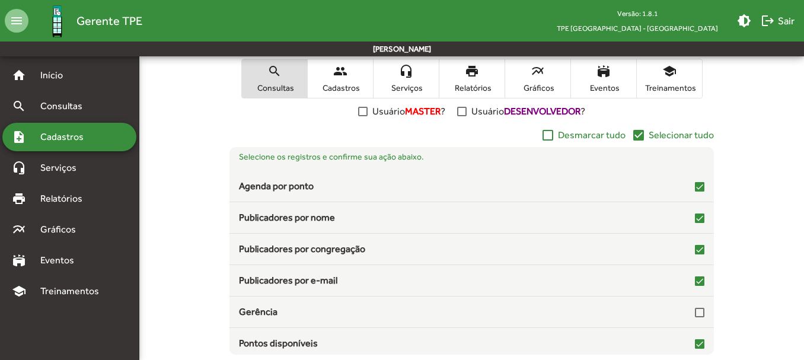
scroll to position [215, 0]
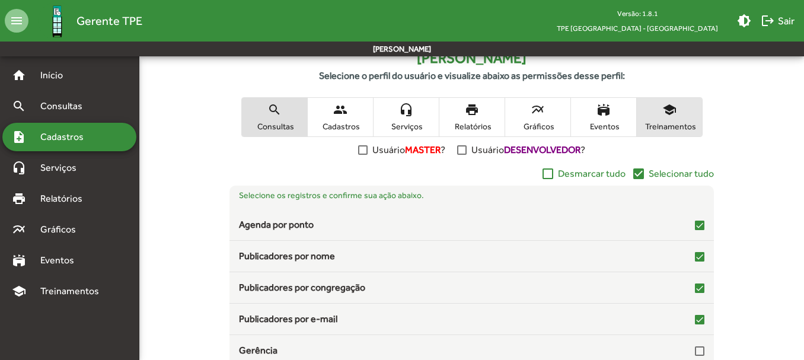
click at [679, 122] on span "Treinamentos" at bounding box center [669, 126] width 59 height 11
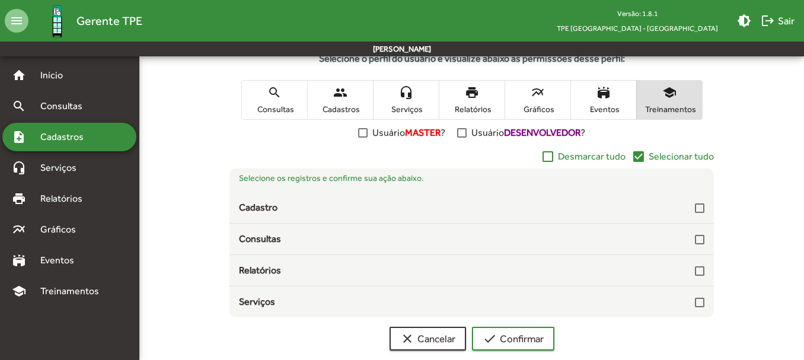
scroll to position [251, 0]
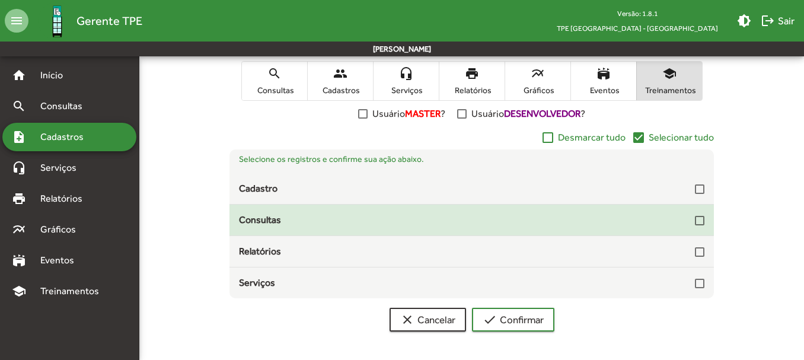
click at [699, 219] on div at bounding box center [699, 220] width 9 height 9
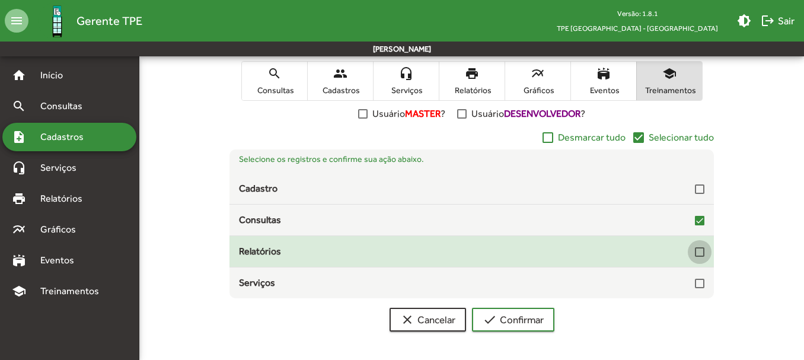
click at [700, 250] on div at bounding box center [699, 251] width 9 height 9
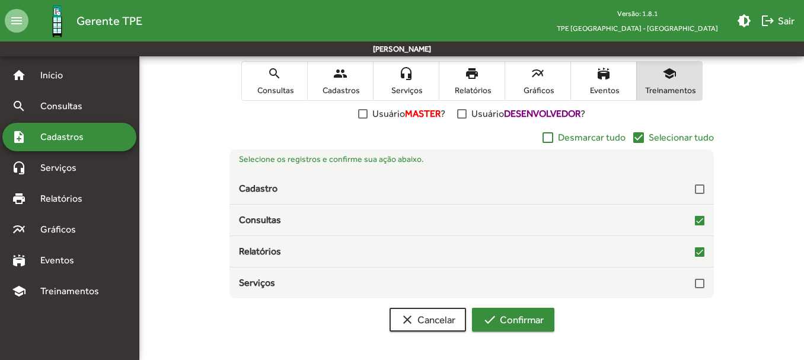
click at [519, 314] on span "check Confirmar" at bounding box center [513, 319] width 61 height 21
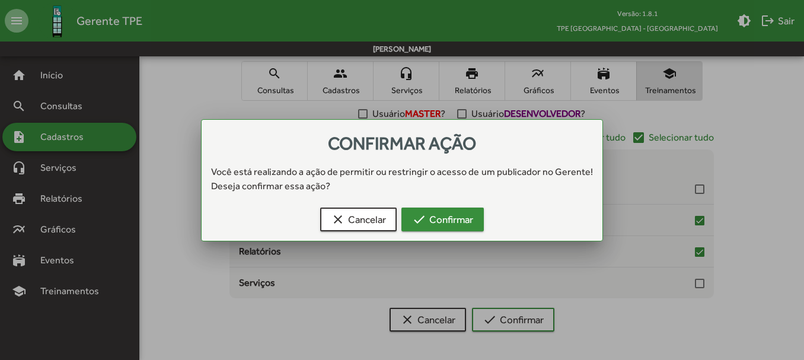
click at [457, 224] on span "check Confirmar" at bounding box center [442, 219] width 61 height 21
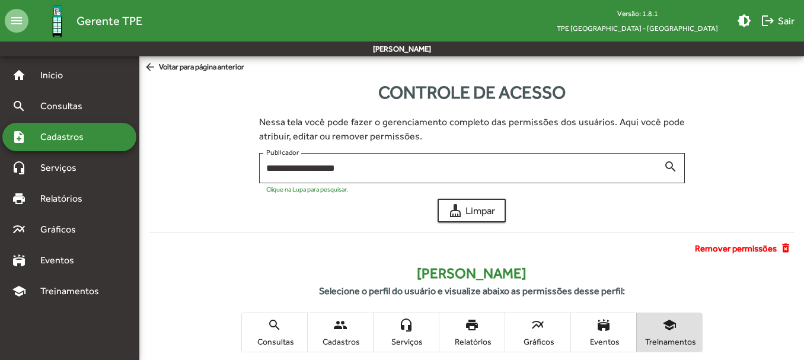
scroll to position [251, 0]
